Goal: Check status: Check status

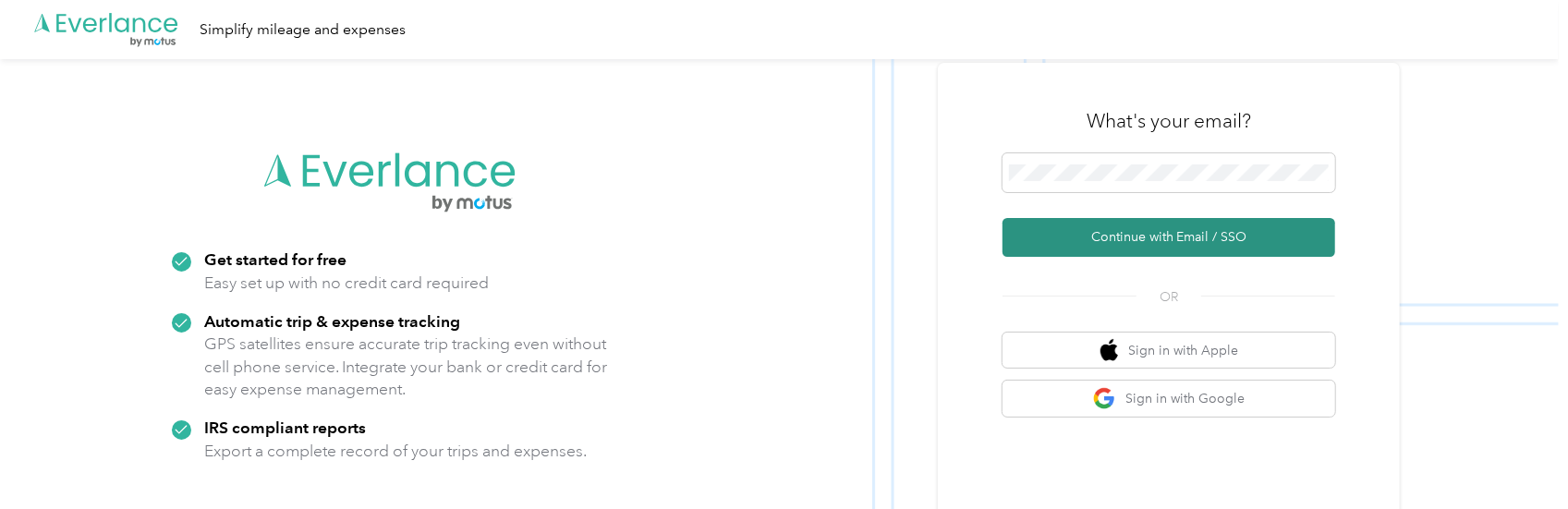
click at [1103, 238] on button "Continue with Email / SSO" at bounding box center [1168, 238] width 333 height 39
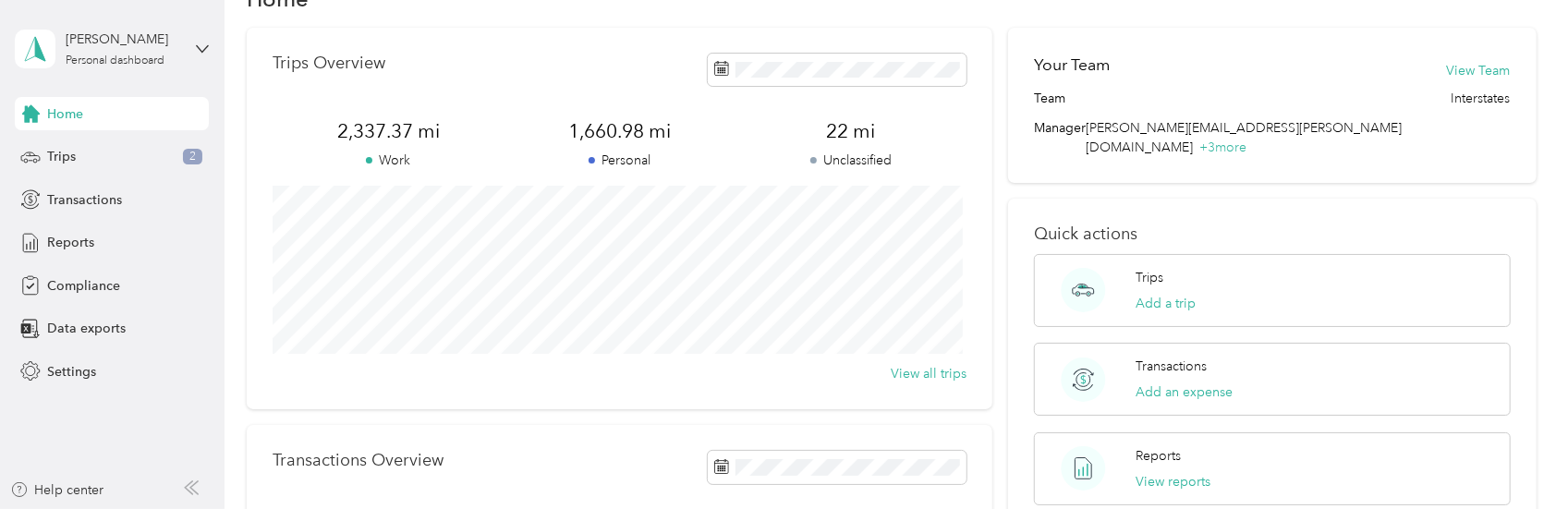
scroll to position [43, 0]
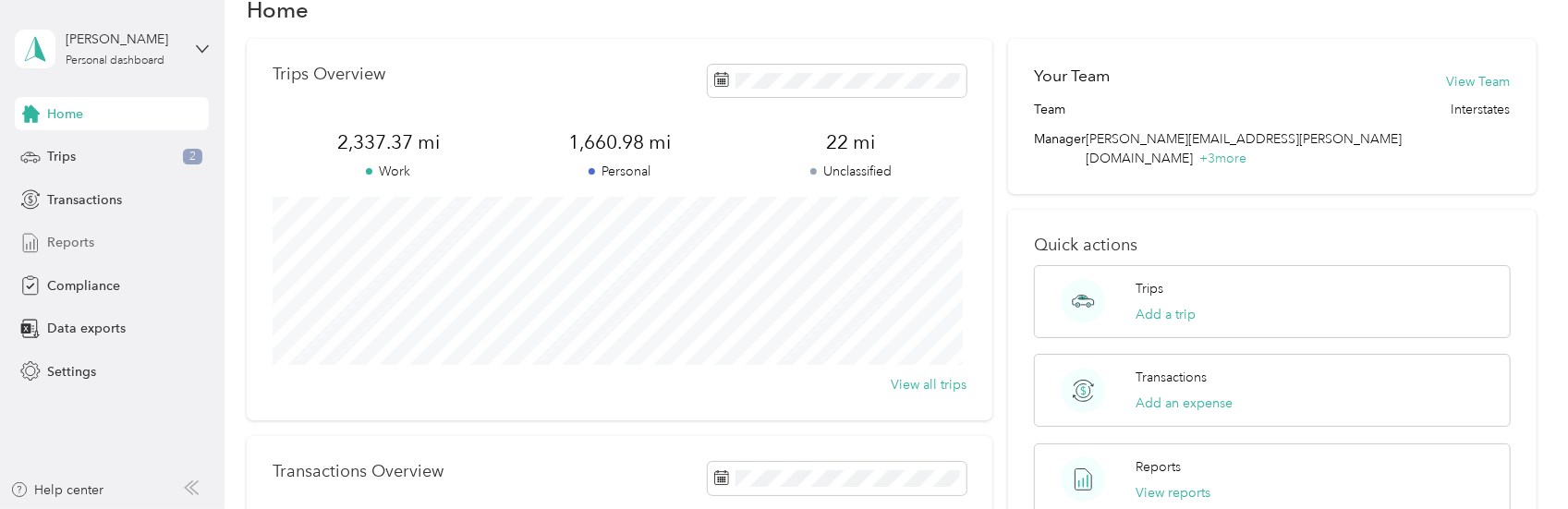
click at [90, 246] on span "Reports" at bounding box center [71, 242] width 48 height 19
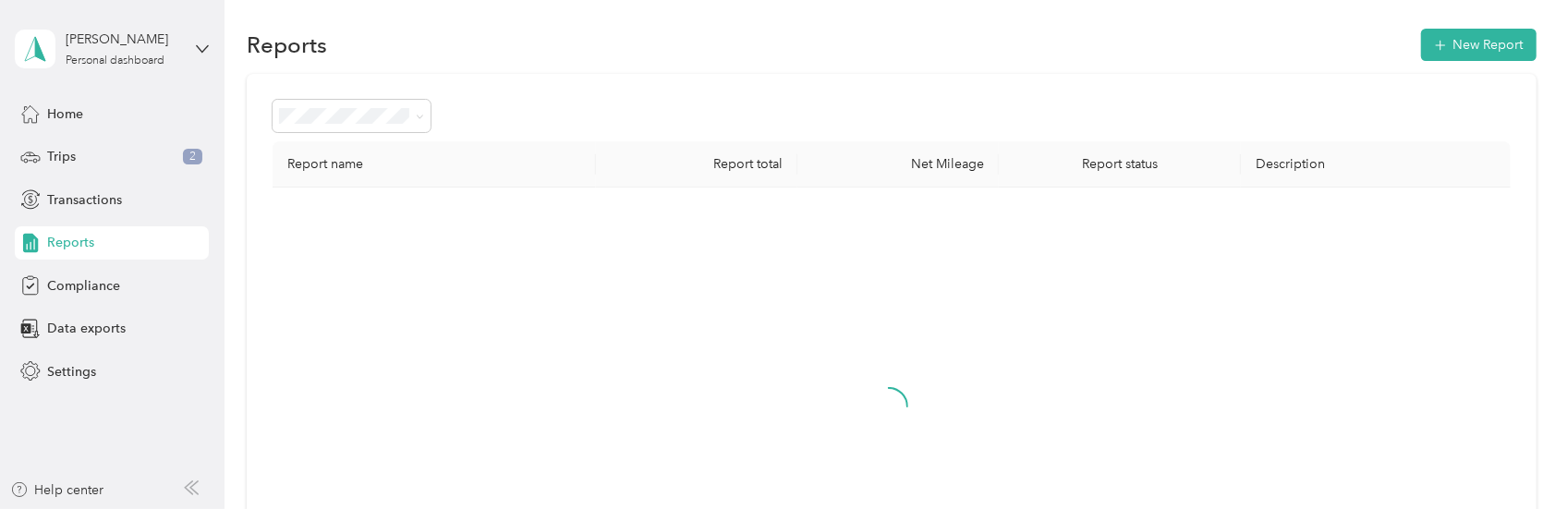
scroll to position [43, 0]
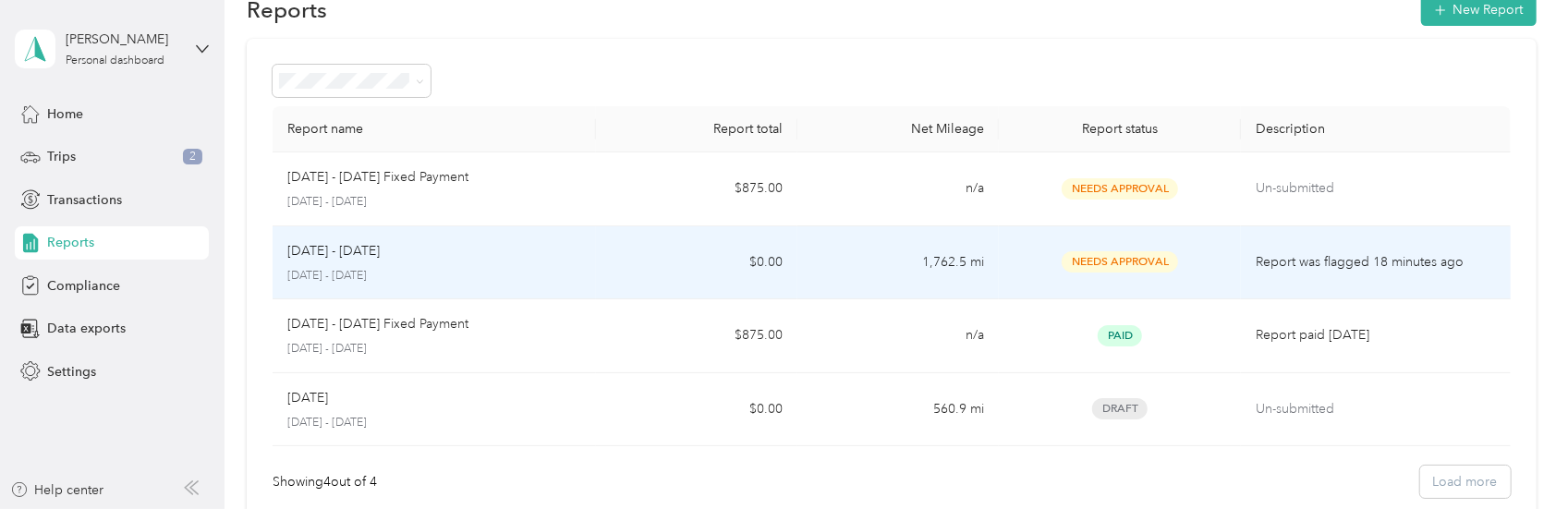
click at [1276, 261] on p "Report was flagged 18 minutes ago" at bounding box center [1375, 262] width 240 height 20
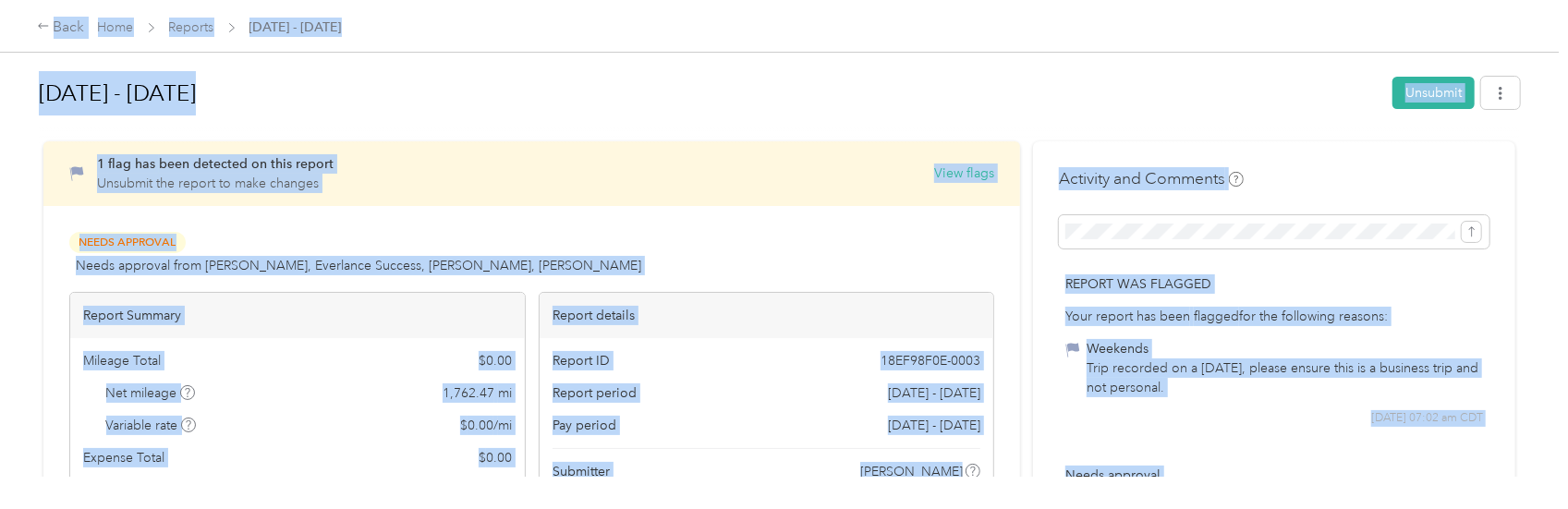
click at [654, 81] on h1 "[DATE] - [DATE]" at bounding box center [709, 93] width 1341 height 45
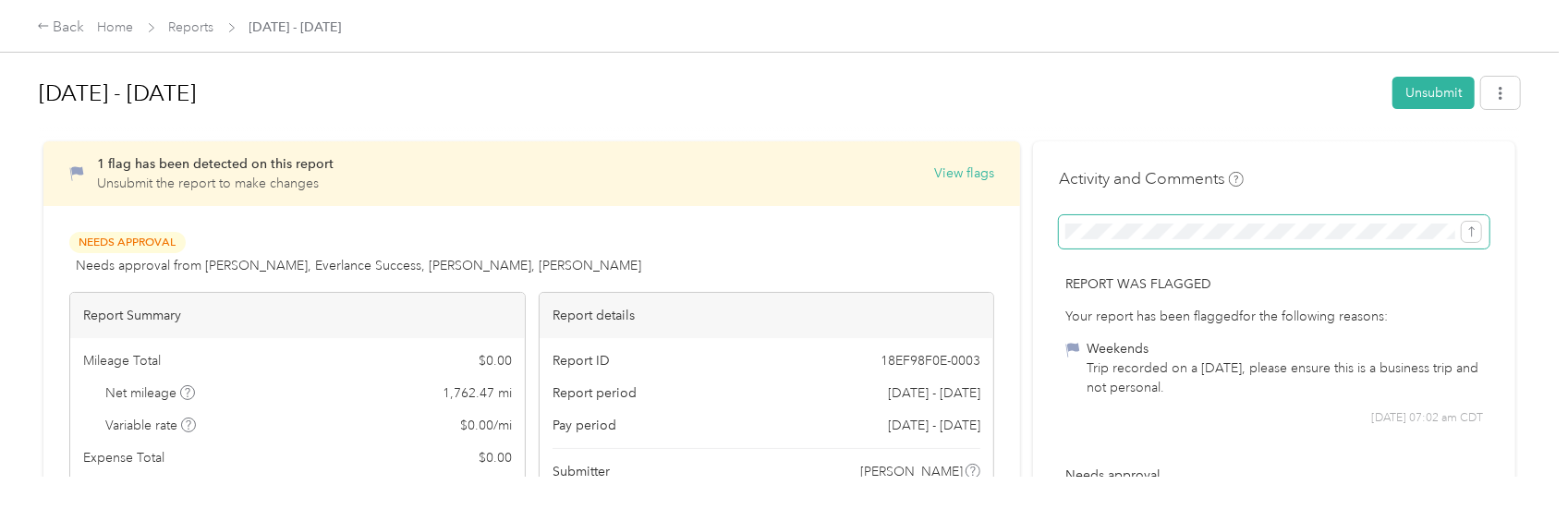
click at [860, 66] on div "[DATE] - [DATE] Unsubmit" at bounding box center [779, 97] width 1481 height 64
click at [1471, 236] on icon "submit" at bounding box center [1471, 231] width 13 height 13
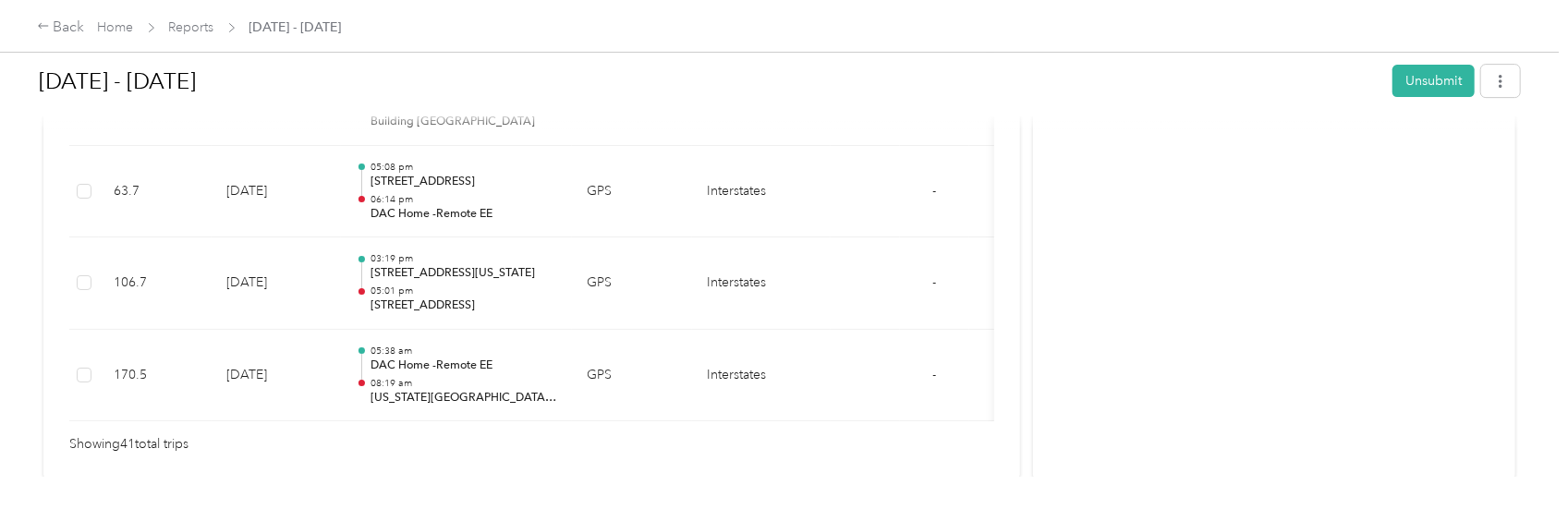
scroll to position [4166, 0]
